Goal: Check status: Check status

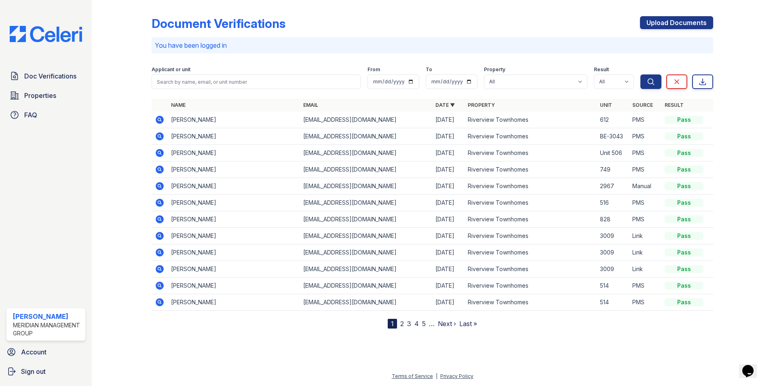
click at [157, 120] on icon at bounding box center [160, 120] width 8 height 8
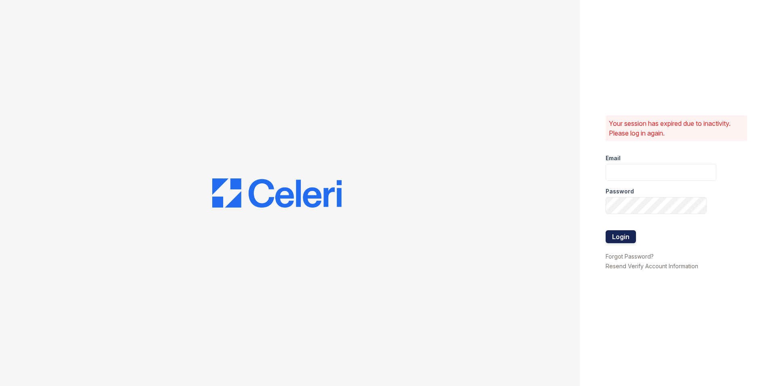
type input "ehudson@mmgmgt.com"
click at [622, 234] on button "Login" at bounding box center [621, 236] width 30 height 13
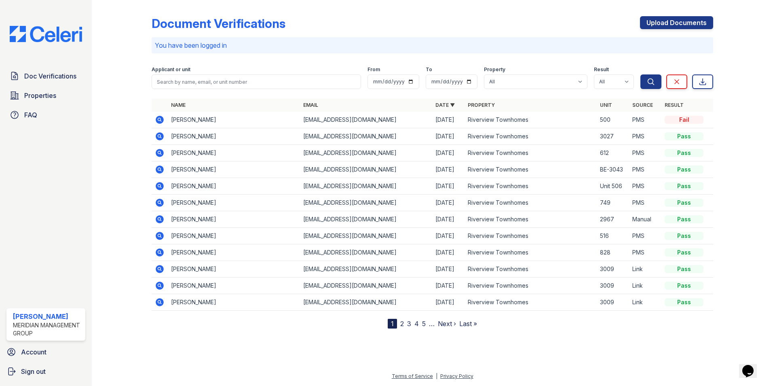
click at [159, 185] on icon at bounding box center [159, 185] width 2 height 2
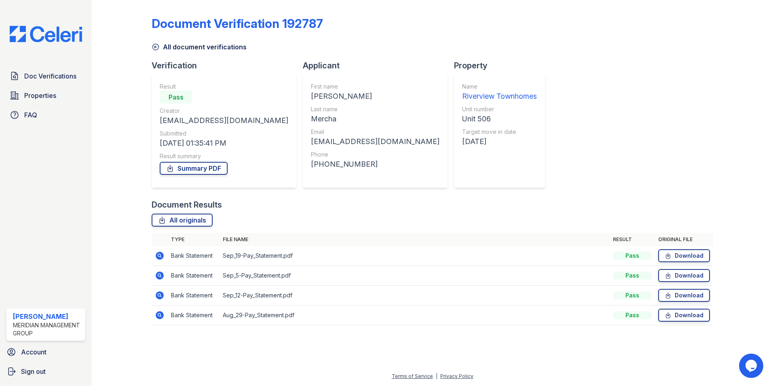
click at [155, 46] on icon at bounding box center [156, 47] width 6 height 6
